Goal: Check status

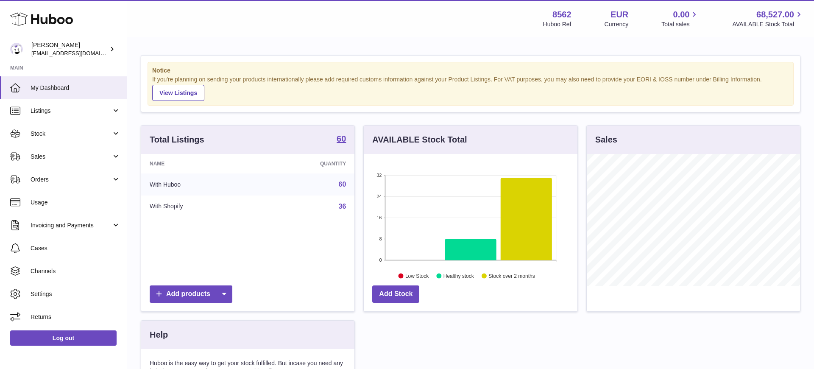
scroll to position [132, 214]
click at [54, 247] on span "Cases" at bounding box center [76, 248] width 90 height 8
click at [47, 157] on span "Sales" at bounding box center [71, 157] width 81 height 8
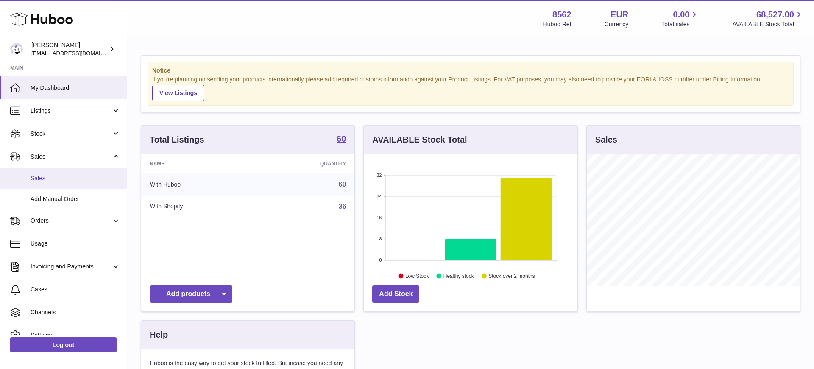
click at [47, 179] on span "Sales" at bounding box center [76, 178] width 90 height 8
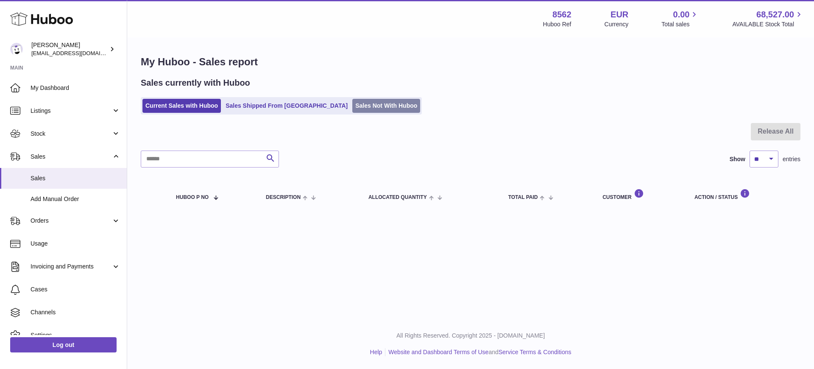
click at [352, 105] on link "Sales Not With Huboo" at bounding box center [386, 106] width 68 height 14
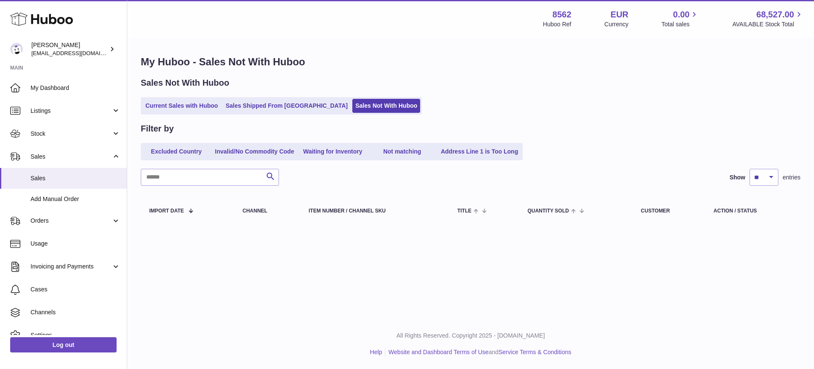
click at [245, 104] on link "Sales Shipped From [GEOGRAPHIC_DATA]" at bounding box center [286, 106] width 128 height 14
